Goal: Task Accomplishment & Management: Manage account settings

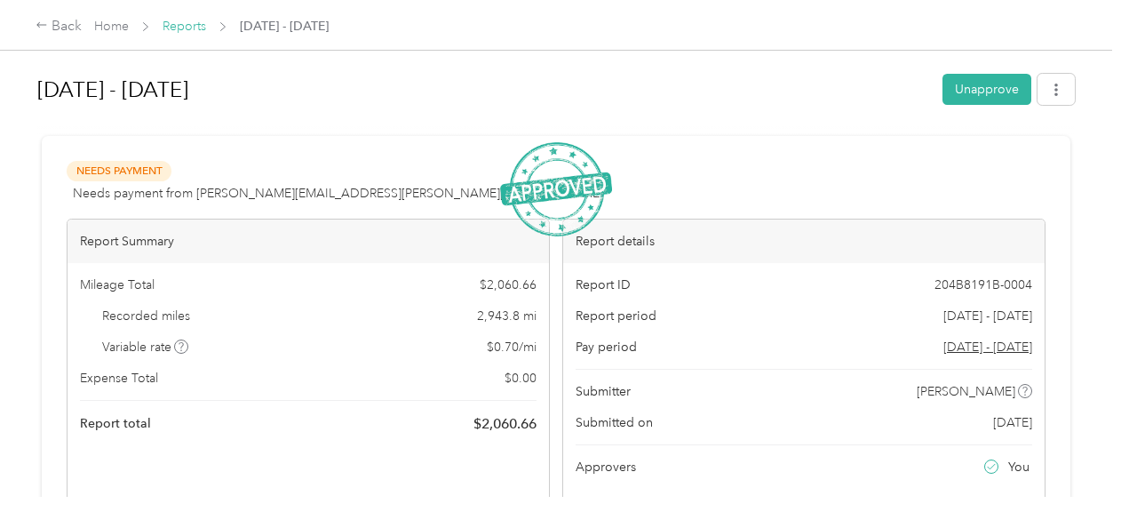
click at [202, 27] on link "Reports" at bounding box center [185, 26] width 44 height 15
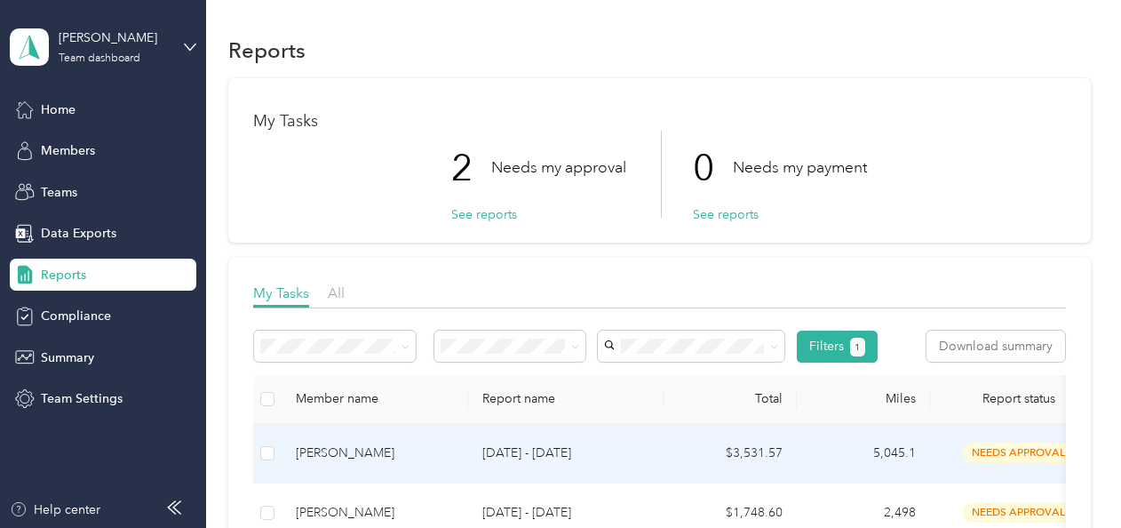
click at [368, 449] on div "[PERSON_NAME]" at bounding box center [375, 453] width 158 height 20
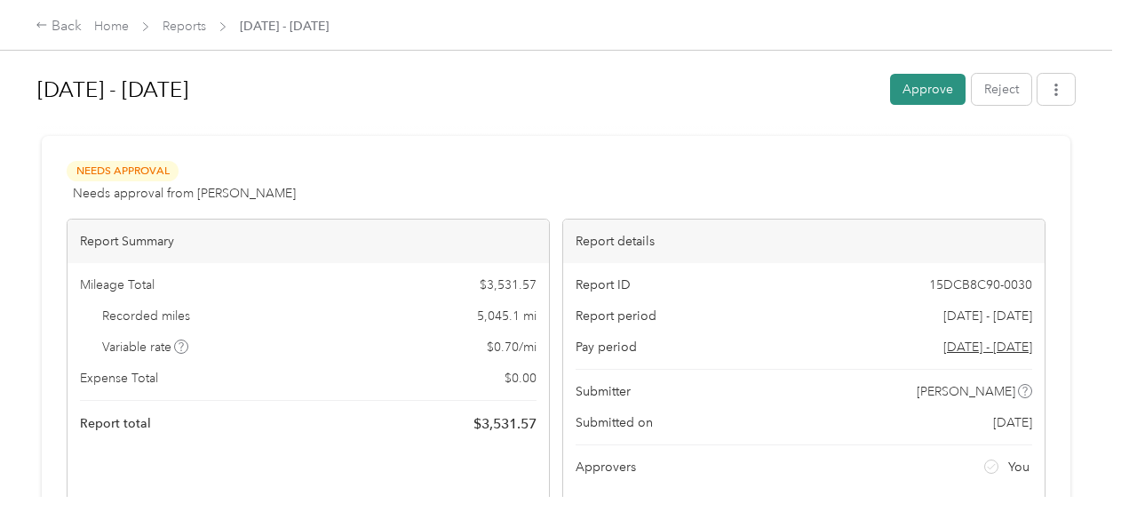
click at [922, 94] on button "Approve" at bounding box center [927, 89] width 75 height 31
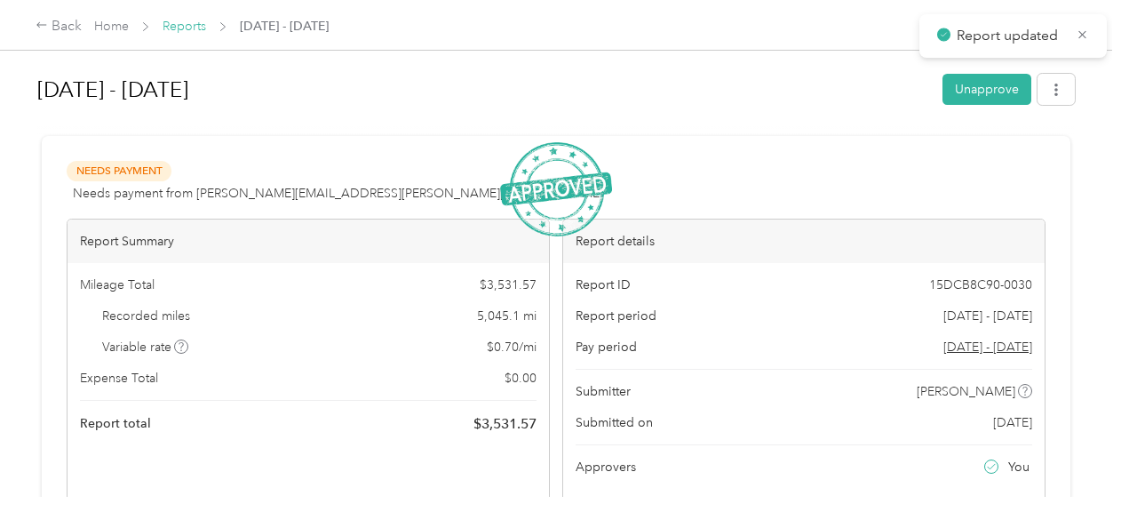
click at [186, 27] on link "Reports" at bounding box center [185, 26] width 44 height 15
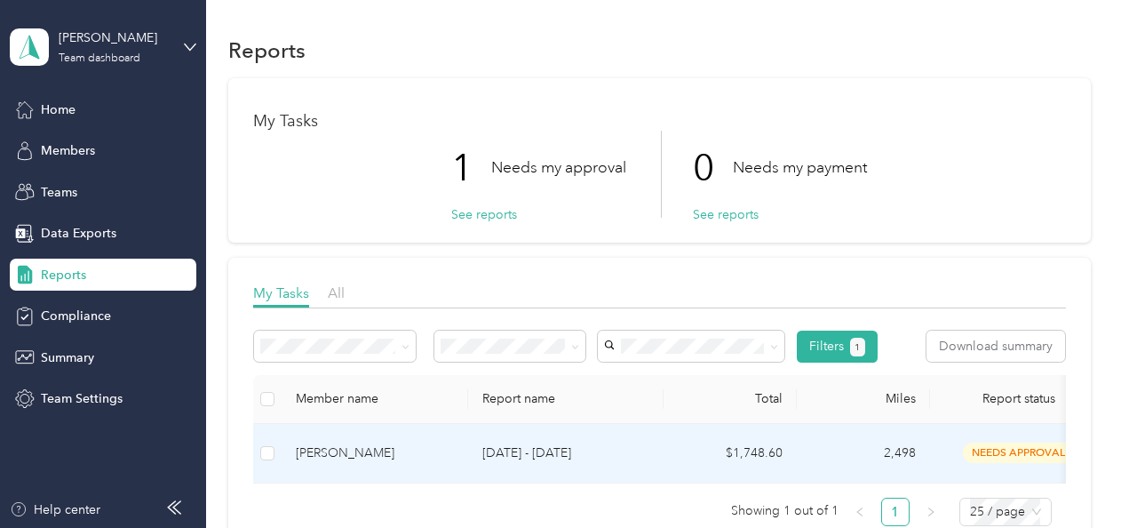
click at [338, 456] on div "[PERSON_NAME]" at bounding box center [375, 453] width 158 height 20
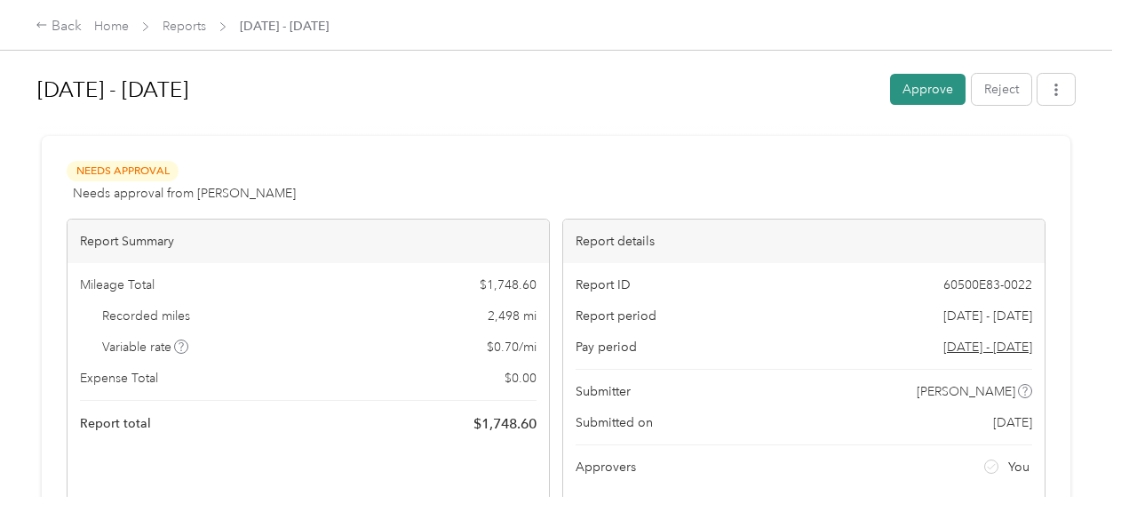
click at [933, 90] on button "Approve" at bounding box center [927, 89] width 75 height 31
